Goal: Task Accomplishment & Management: Use online tool/utility

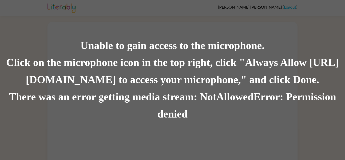
click at [124, 62] on div "Click on the microphone icon in the top right, click "Always Allow https://lite…" at bounding box center [172, 71] width 345 height 34
click at [114, 49] on div "Unable to gain access to the microphone." at bounding box center [172, 45] width 345 height 17
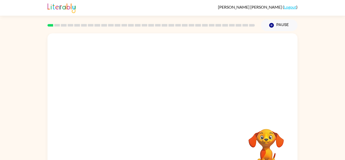
click at [182, 82] on div at bounding box center [173, 75] width 250 height 85
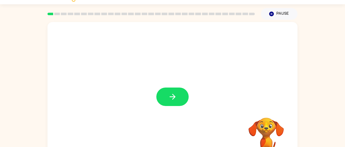
scroll to position [13, 0]
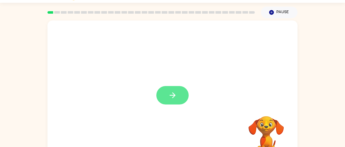
click at [171, 99] on icon "button" at bounding box center [172, 95] width 9 height 9
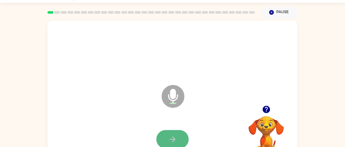
click at [176, 142] on icon "button" at bounding box center [172, 139] width 9 height 9
click at [177, 141] on icon "button" at bounding box center [172, 139] width 9 height 9
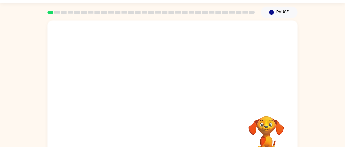
click at [184, 83] on div at bounding box center [161, 84] width 216 height 18
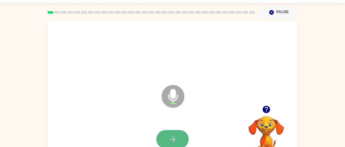
click at [172, 136] on icon "button" at bounding box center [172, 139] width 9 height 9
click at [172, 135] on icon "button" at bounding box center [172, 139] width 9 height 9
click at [172, 134] on button "button" at bounding box center [173, 139] width 32 height 18
click at [173, 133] on button "button" at bounding box center [173, 139] width 32 height 18
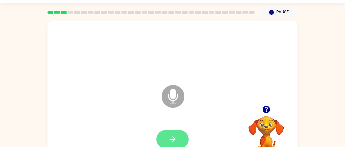
click at [171, 133] on button "button" at bounding box center [173, 139] width 32 height 18
click at [172, 134] on button "button" at bounding box center [173, 139] width 32 height 18
click at [171, 135] on icon "button" at bounding box center [172, 139] width 9 height 9
click at [171, 134] on button "button" at bounding box center [173, 139] width 32 height 18
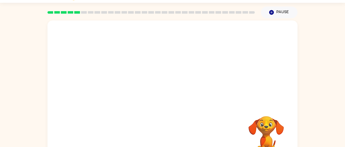
click at [171, 131] on div at bounding box center [173, 139] width 240 height 41
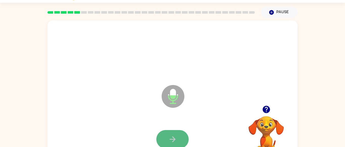
click at [171, 133] on button "button" at bounding box center [173, 139] width 32 height 18
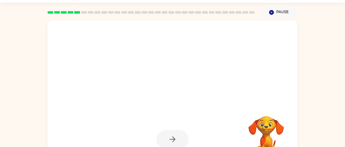
click at [170, 128] on div at bounding box center [173, 139] width 240 height 41
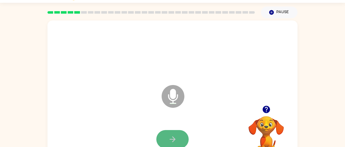
click at [170, 134] on button "button" at bounding box center [173, 139] width 32 height 18
click at [169, 133] on button "button" at bounding box center [173, 139] width 32 height 18
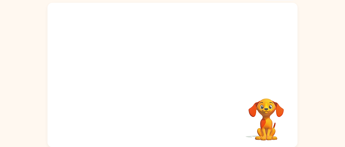
scroll to position [31, 0]
drag, startPoint x: 189, startPoint y: 12, endPoint x: 188, endPoint y: 32, distance: 20.8
click at [188, 32] on div at bounding box center [173, 75] width 250 height 144
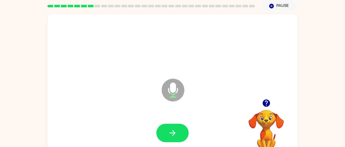
scroll to position [19, 0]
click at [250, 79] on div "Microphone The Microphone is here when it is your turn to talk" at bounding box center [161, 77] width 216 height 18
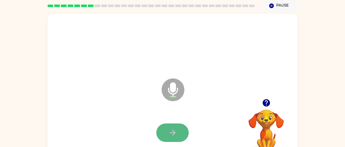
click at [177, 128] on button "button" at bounding box center [173, 132] width 32 height 18
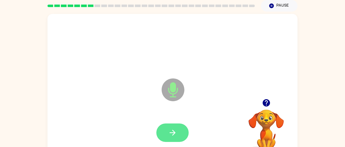
click at [179, 133] on button "button" at bounding box center [173, 132] width 32 height 18
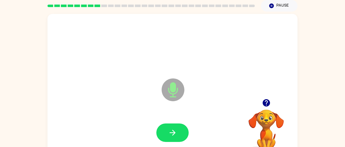
click at [178, 132] on button "button" at bounding box center [173, 132] width 32 height 18
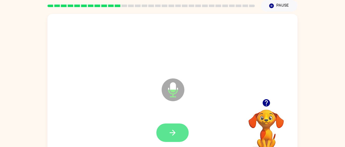
click at [177, 129] on button "button" at bounding box center [173, 132] width 32 height 18
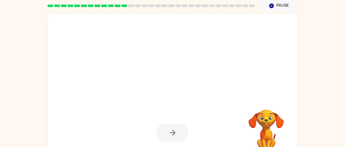
click at [178, 127] on div at bounding box center [173, 132] width 32 height 18
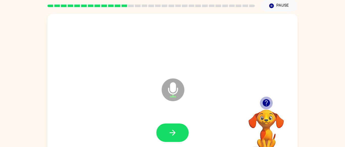
click at [266, 105] on icon "button" at bounding box center [266, 102] width 7 height 7
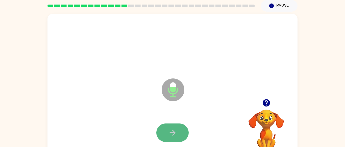
click at [182, 134] on button "button" at bounding box center [173, 132] width 32 height 18
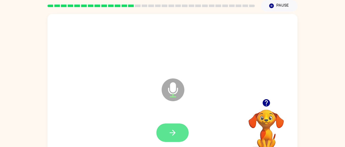
click at [181, 132] on button "button" at bounding box center [173, 132] width 32 height 18
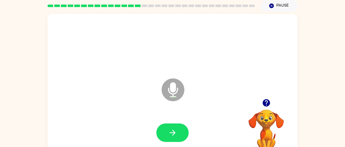
click at [170, 97] on icon at bounding box center [173, 89] width 23 height 23
click at [178, 134] on button "button" at bounding box center [173, 132] width 32 height 18
click at [177, 129] on button "button" at bounding box center [173, 132] width 32 height 18
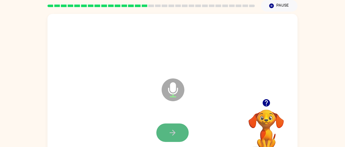
click at [178, 131] on button "button" at bounding box center [173, 132] width 32 height 18
click at [173, 124] on button "button" at bounding box center [173, 132] width 32 height 18
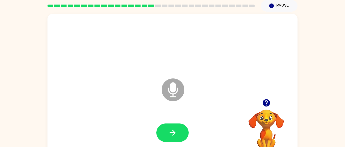
click at [173, 124] on button "button" at bounding box center [173, 132] width 32 height 18
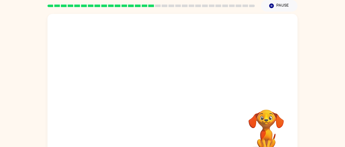
click at [173, 124] on div at bounding box center [173, 132] width 240 height 41
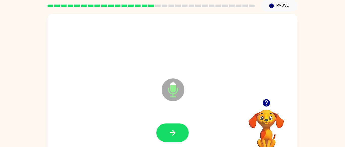
click at [173, 124] on button "button" at bounding box center [173, 132] width 32 height 18
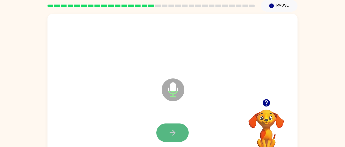
click at [174, 126] on button "button" at bounding box center [173, 132] width 32 height 18
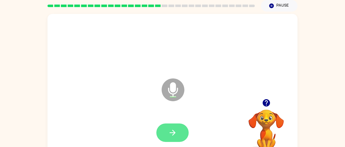
click at [174, 137] on icon "button" at bounding box center [172, 132] width 9 height 9
click at [174, 135] on icon "button" at bounding box center [172, 132] width 9 height 9
click at [174, 134] on icon "button" at bounding box center [172, 132] width 9 height 9
click at [174, 135] on icon "button" at bounding box center [172, 132] width 9 height 9
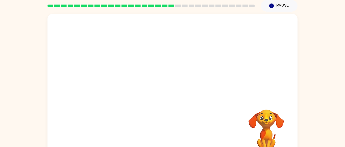
click at [203, 97] on div at bounding box center [173, 56] width 250 height 85
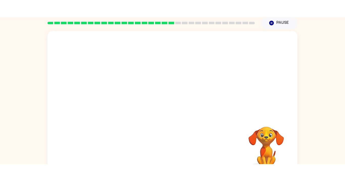
scroll to position [0, 0]
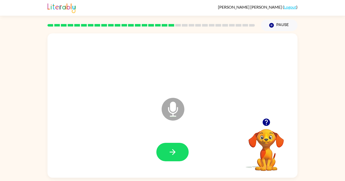
click at [265, 124] on icon "button" at bounding box center [266, 122] width 7 height 7
click at [169, 150] on icon "button" at bounding box center [172, 152] width 9 height 9
click at [166, 147] on button "button" at bounding box center [173, 152] width 32 height 18
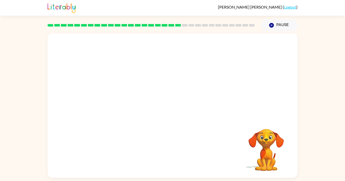
click at [169, 149] on div at bounding box center [173, 152] width 240 height 41
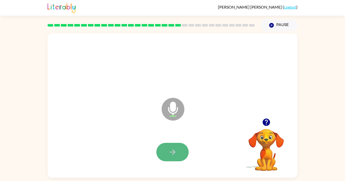
click at [173, 151] on icon "button" at bounding box center [172, 152] width 9 height 9
click at [174, 148] on icon "button" at bounding box center [172, 152] width 9 height 9
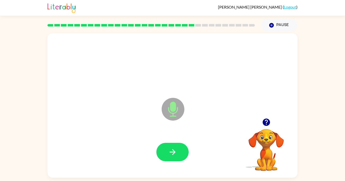
click at [175, 147] on button "button" at bounding box center [173, 152] width 32 height 18
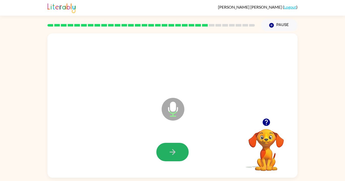
click at [175, 147] on button "button" at bounding box center [173, 152] width 32 height 18
click at [185, 151] on button "button" at bounding box center [173, 152] width 32 height 18
click at [178, 151] on button "button" at bounding box center [173, 152] width 32 height 18
click at [177, 151] on icon "button" at bounding box center [172, 152] width 9 height 9
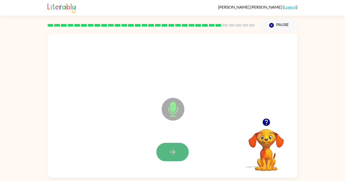
click at [176, 151] on icon "button" at bounding box center [172, 152] width 9 height 9
click at [176, 150] on icon "button" at bounding box center [172, 152] width 9 height 9
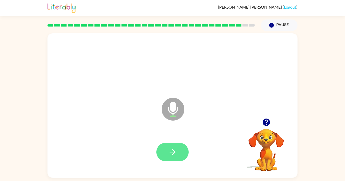
click at [175, 150] on icon "button" at bounding box center [172, 152] width 9 height 9
click at [175, 149] on icon "button" at bounding box center [172, 152] width 9 height 9
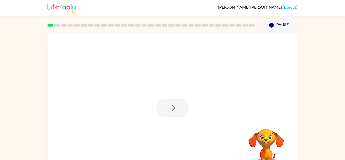
scroll to position [18, 0]
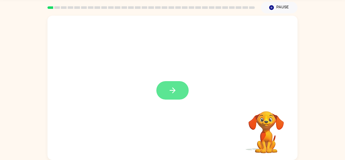
click at [171, 92] on icon "button" at bounding box center [172, 90] width 9 height 9
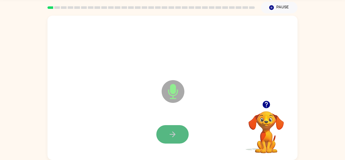
click at [187, 135] on button "button" at bounding box center [173, 134] width 32 height 18
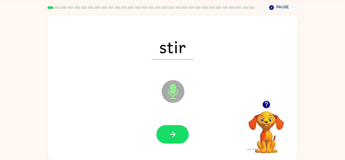
click at [187, 133] on button "button" at bounding box center [173, 134] width 32 height 18
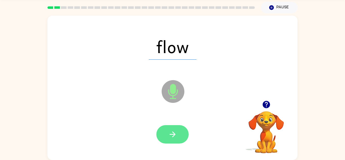
click at [178, 135] on button "button" at bounding box center [173, 134] width 32 height 18
click at [181, 136] on button "button" at bounding box center [173, 134] width 32 height 18
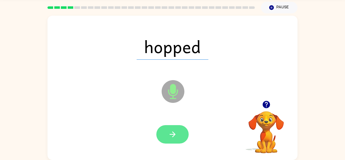
click at [176, 138] on icon "button" at bounding box center [172, 134] width 9 height 9
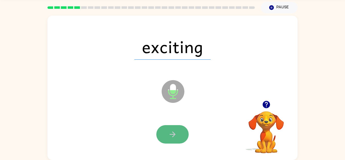
click at [178, 137] on button "button" at bounding box center [173, 134] width 32 height 18
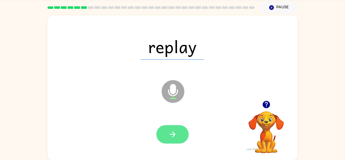
click at [179, 140] on button "button" at bounding box center [173, 134] width 32 height 18
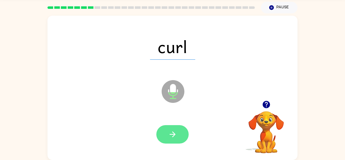
click at [179, 140] on button "button" at bounding box center [173, 134] width 32 height 18
click at [177, 138] on button "button" at bounding box center [173, 134] width 32 height 18
click at [173, 133] on icon "button" at bounding box center [173, 135] width 6 height 6
click at [176, 133] on icon "button" at bounding box center [172, 134] width 9 height 9
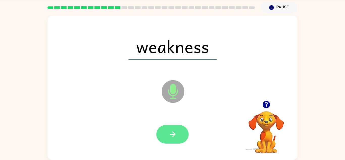
click at [172, 129] on button "button" at bounding box center [173, 134] width 32 height 18
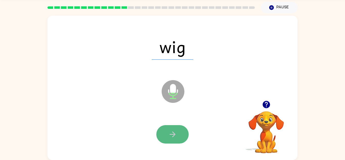
click at [175, 135] on icon "button" at bounding box center [172, 134] width 9 height 9
click at [174, 131] on icon "button" at bounding box center [172, 134] width 9 height 9
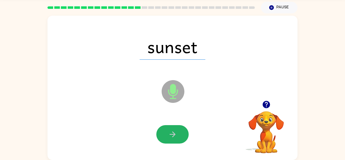
click at [174, 131] on icon "button" at bounding box center [172, 134] width 9 height 9
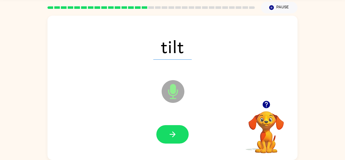
click at [174, 131] on icon "button" at bounding box center [172, 134] width 9 height 9
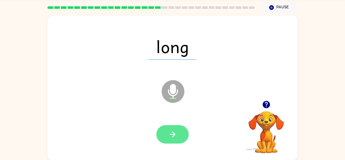
click at [175, 132] on icon "button" at bounding box center [172, 134] width 9 height 9
click at [175, 129] on button "button" at bounding box center [173, 134] width 32 height 18
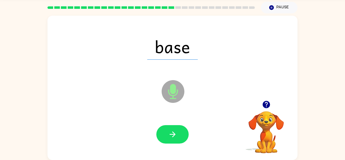
click at [176, 132] on icon "button" at bounding box center [172, 134] width 9 height 9
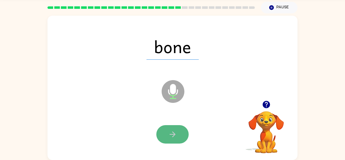
click at [177, 132] on icon "button" at bounding box center [172, 134] width 9 height 9
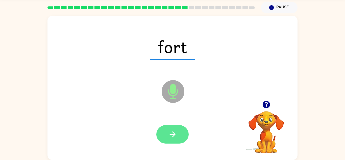
click at [176, 133] on icon "button" at bounding box center [172, 134] width 9 height 9
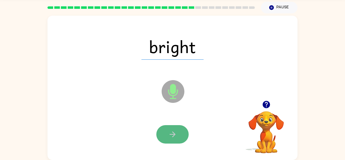
click at [174, 133] on icon "button" at bounding box center [173, 135] width 6 height 6
click at [175, 133] on icon "button" at bounding box center [172, 134] width 9 height 9
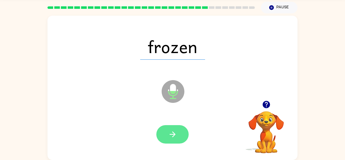
click at [174, 133] on icon "button" at bounding box center [173, 135] width 6 height 6
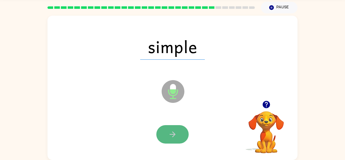
click at [172, 134] on icon "button" at bounding box center [173, 135] width 6 height 6
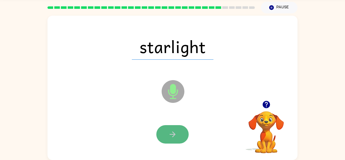
click at [172, 131] on icon "button" at bounding box center [172, 134] width 9 height 9
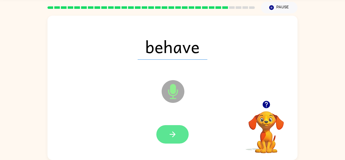
click at [174, 136] on icon "button" at bounding box center [173, 135] width 6 height 6
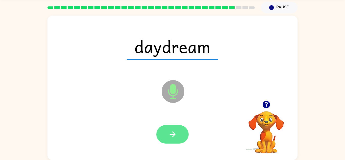
click at [176, 135] on icon "button" at bounding box center [172, 134] width 9 height 9
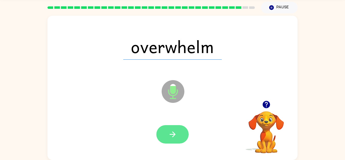
click at [177, 135] on icon "button" at bounding box center [172, 134] width 9 height 9
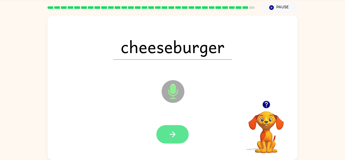
click at [178, 132] on button "button" at bounding box center [173, 134] width 32 height 18
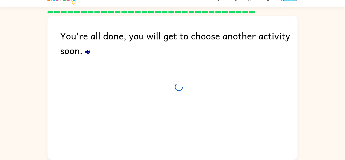
scroll to position [9, 0]
